Goal: Task Accomplishment & Management: Manage account settings

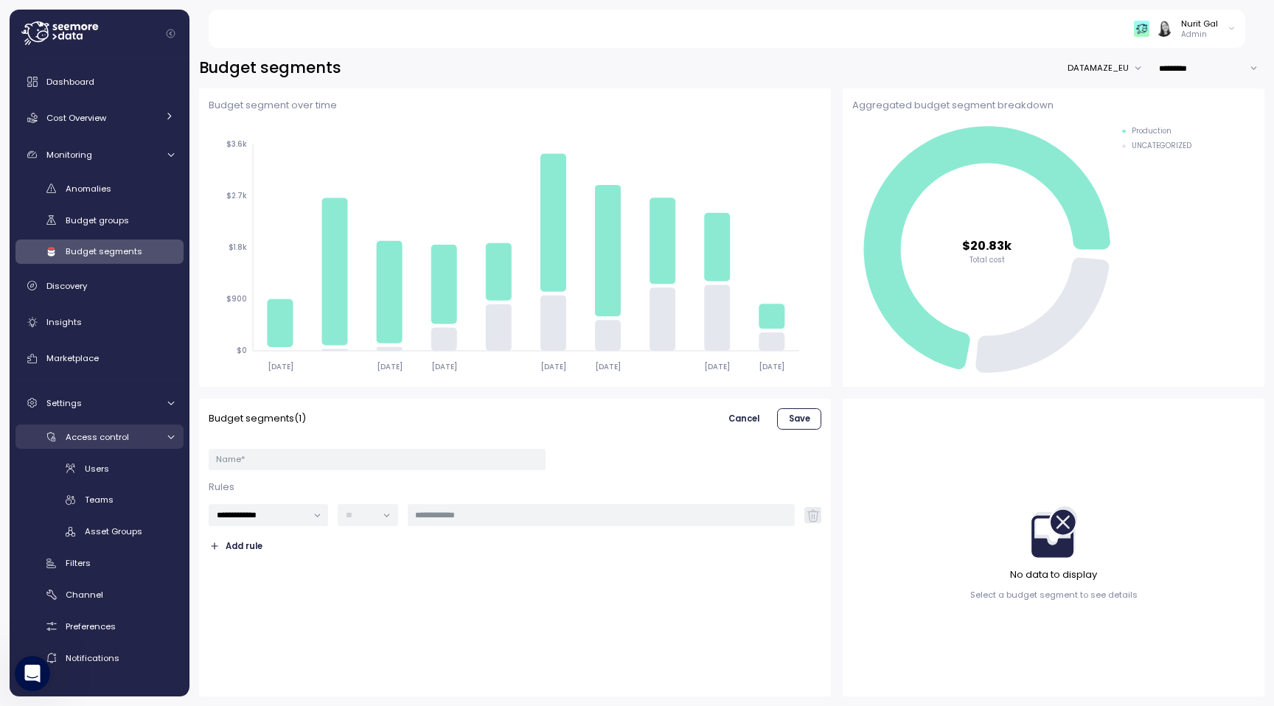
click at [111, 431] on span "Access control" at bounding box center [97, 437] width 63 height 12
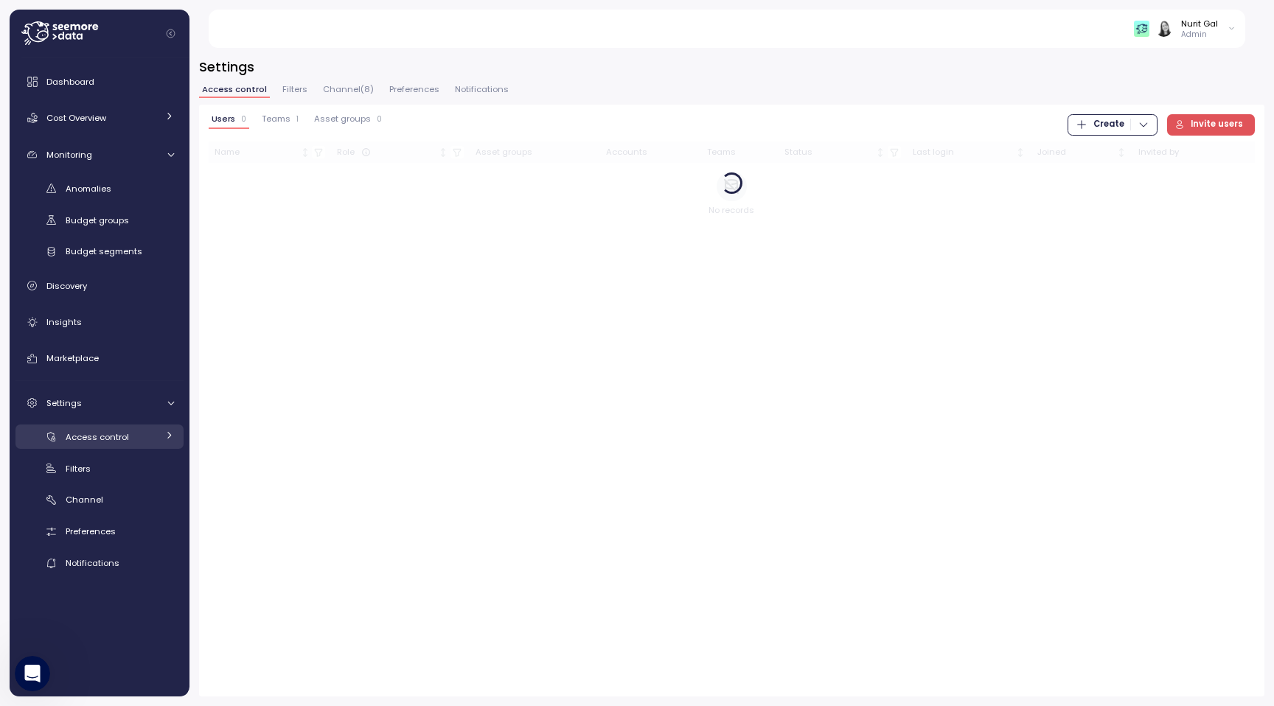
click at [111, 431] on span "Access control" at bounding box center [97, 437] width 63 height 12
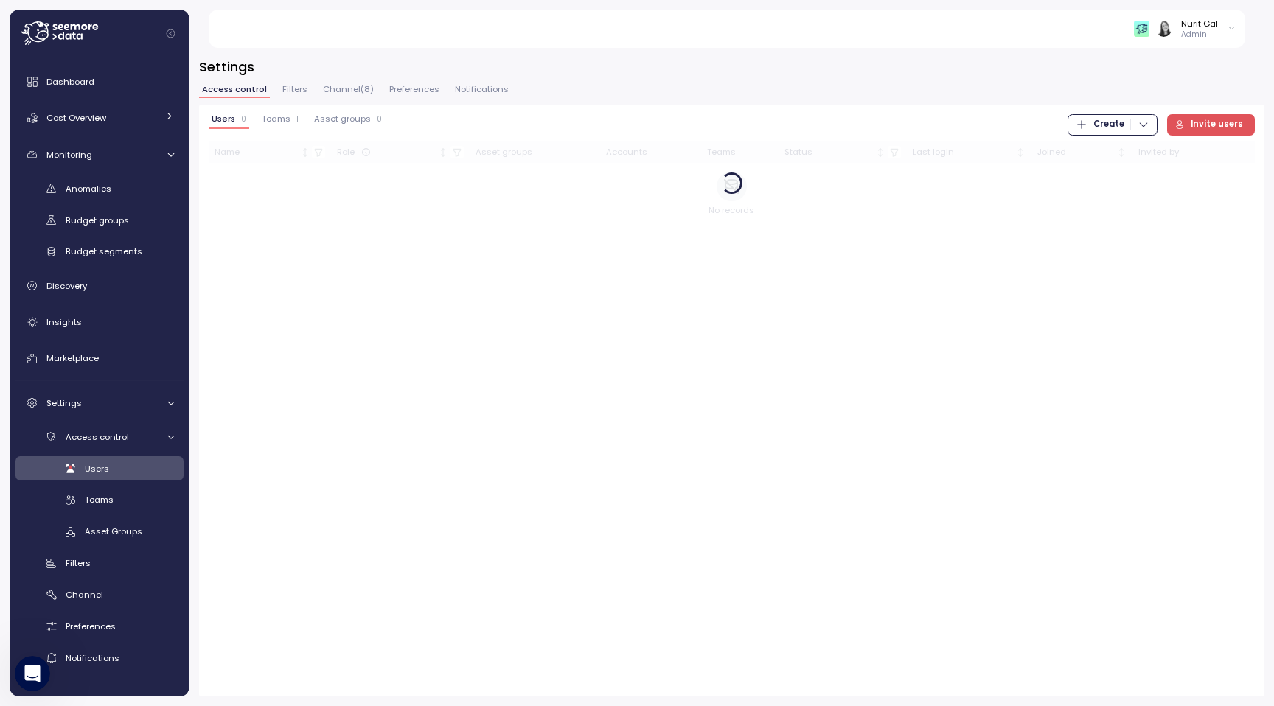
click at [100, 463] on span "Users" at bounding box center [97, 469] width 24 height 12
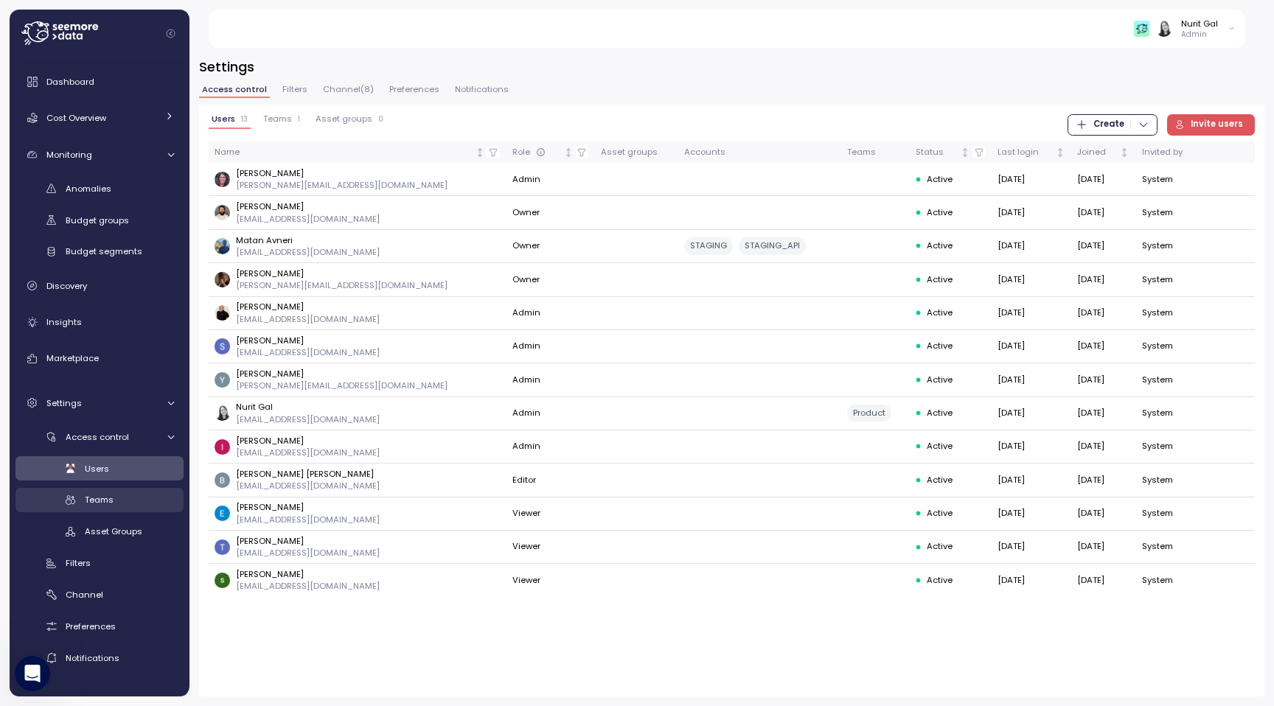
click at [98, 500] on span "Teams" at bounding box center [99, 500] width 29 height 12
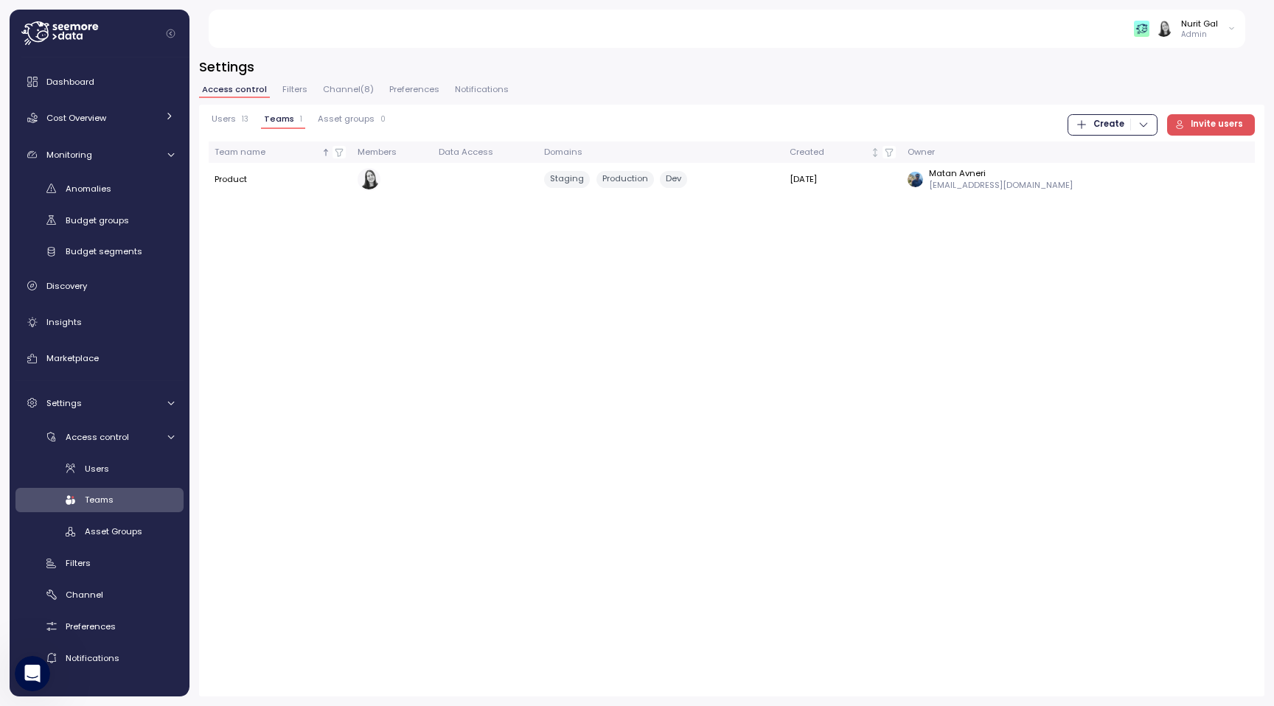
click at [1121, 132] on span "Create" at bounding box center [1108, 125] width 31 height 20
click at [1120, 150] on div "Team" at bounding box center [1127, 154] width 52 height 13
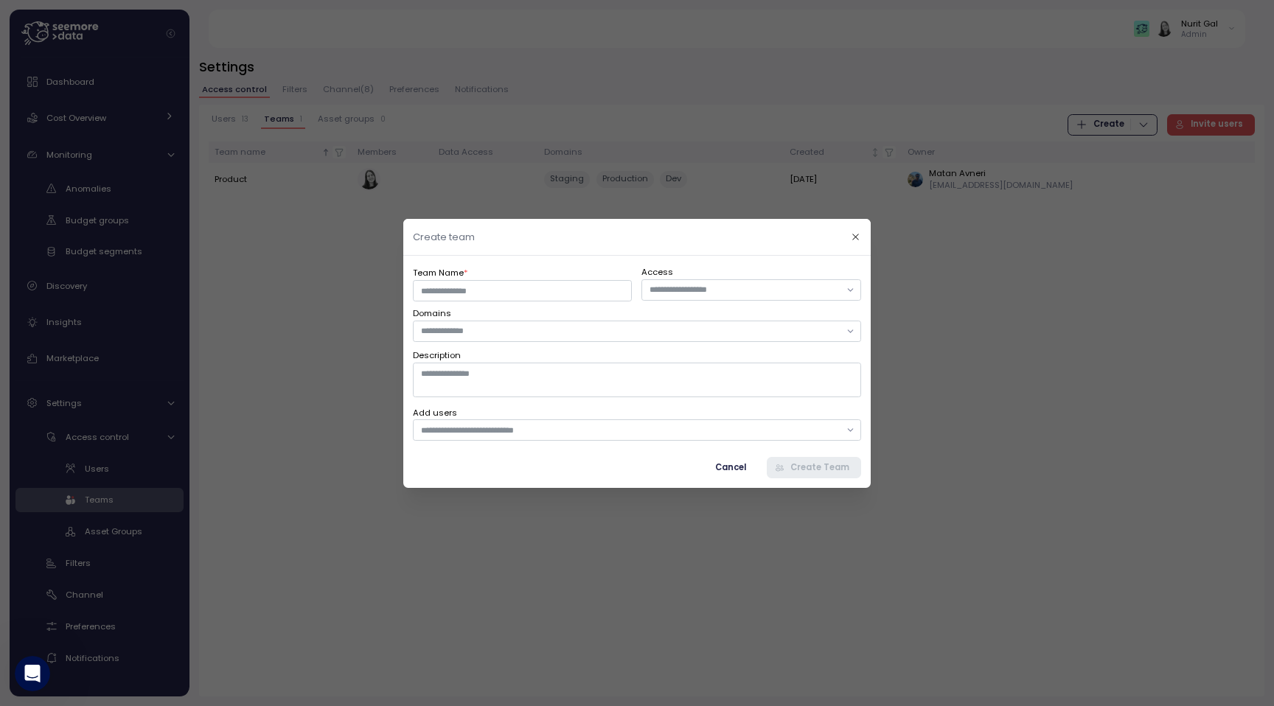
click at [469, 644] on div at bounding box center [637, 353] width 1274 height 706
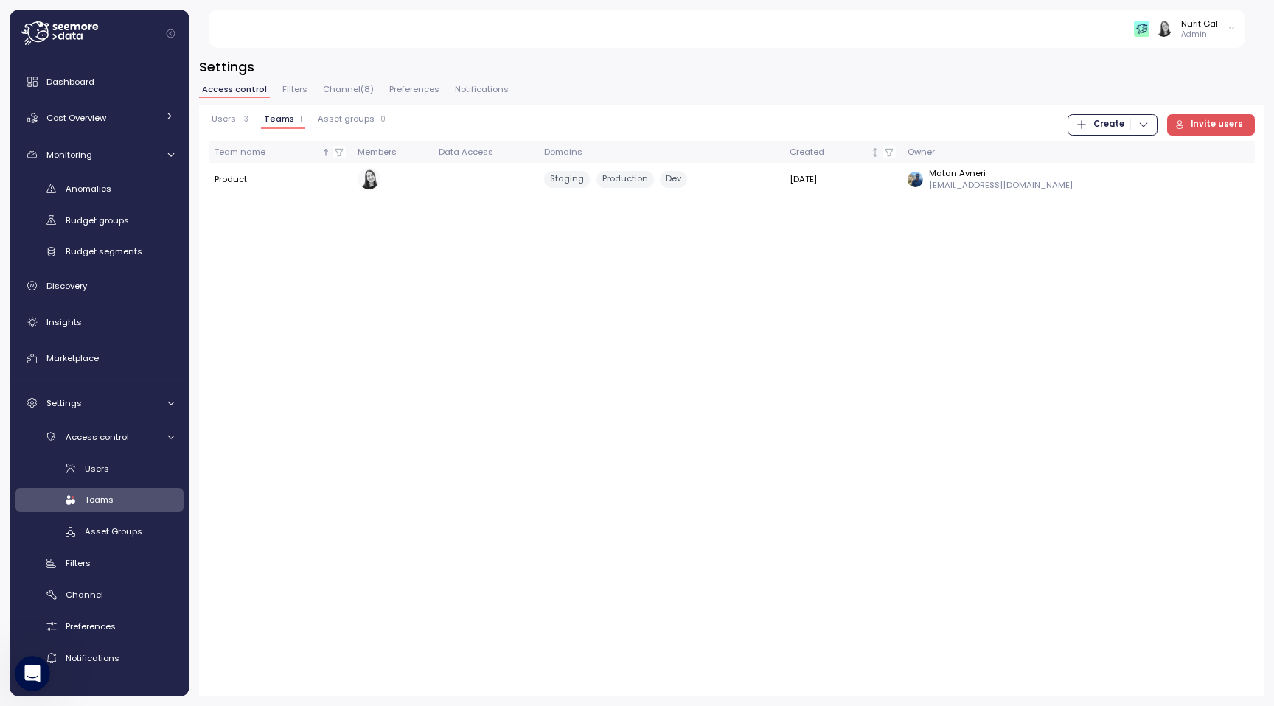
click at [299, 91] on span "Filters" at bounding box center [294, 90] width 25 height 8
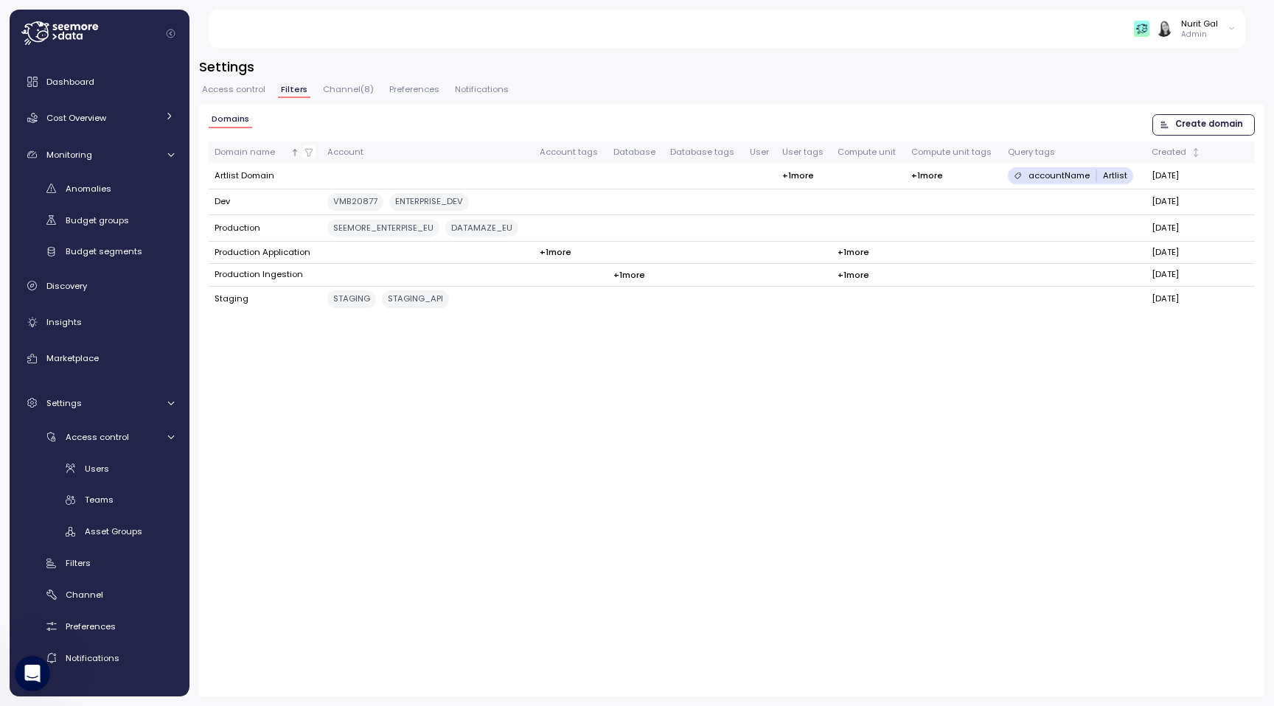
click at [1169, 118] on span "Create domain" at bounding box center [1200, 125] width 83 height 20
